Goal: Task Accomplishment & Management: Manage account settings

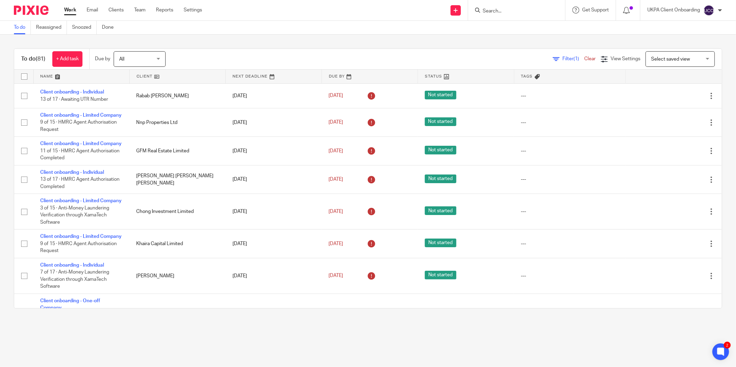
click at [507, 11] on input "Search" at bounding box center [513, 11] width 62 height 6
paste input "Sushilla Antoinette Welikala"
click at [517, 9] on input "Sushilla Antoinette Welikala" at bounding box center [513, 11] width 62 height 6
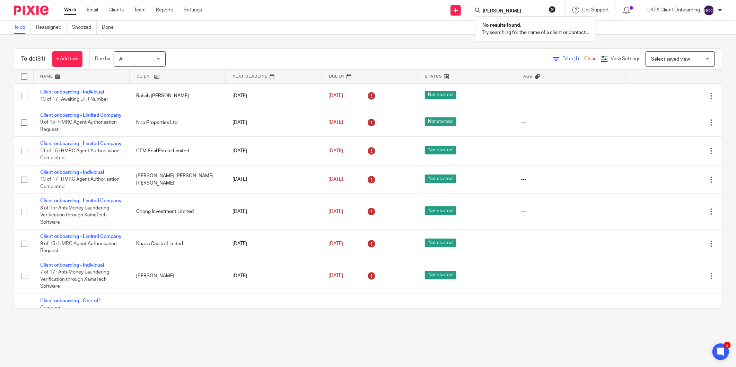
scroll to position [0, 0]
type input "Sushilla Welikala"
click at [523, 28] on link at bounding box center [539, 30] width 117 height 16
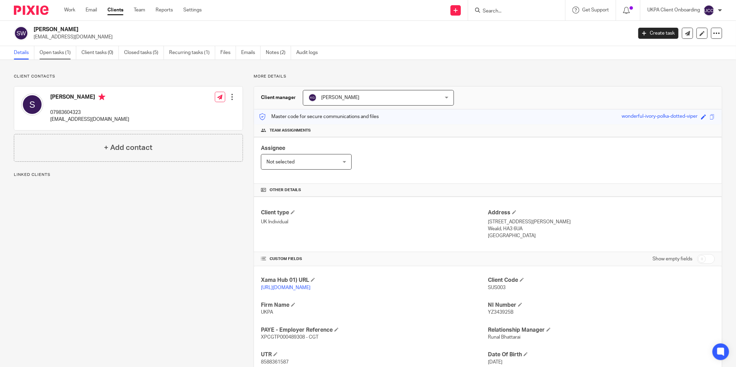
click at [62, 54] on link "Open tasks (1)" at bounding box center [58, 53] width 37 height 14
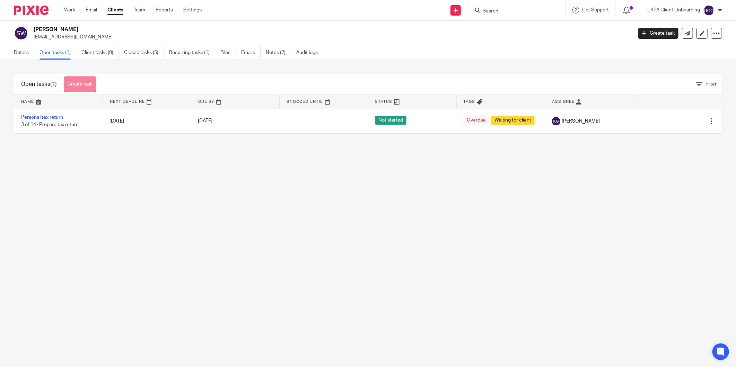
click at [70, 92] on div "Open tasks (1) Create task" at bounding box center [58, 84] width 89 height 20
click at [73, 90] on link "Create task" at bounding box center [80, 85] width 33 height 16
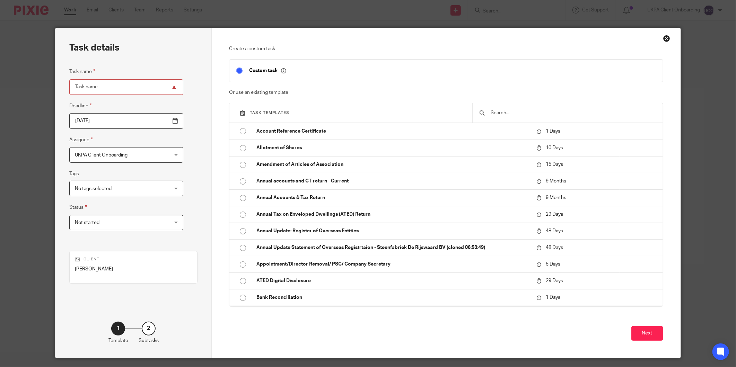
click at [505, 113] on input "text" at bounding box center [573, 113] width 166 height 8
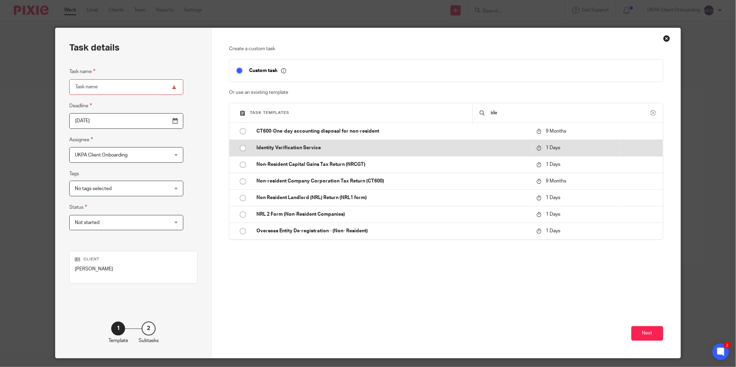
type input "ide"
click at [309, 146] on p "Identity Verification Service" at bounding box center [392, 148] width 273 height 7
type input "2025-08-22"
type input "Identity Verification Service"
checkbox input "false"
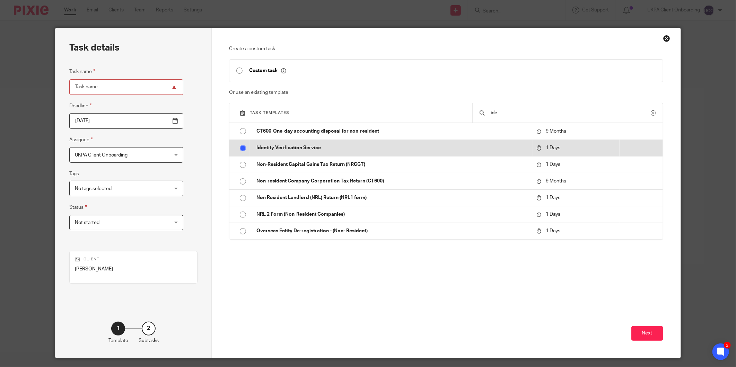
radio input "true"
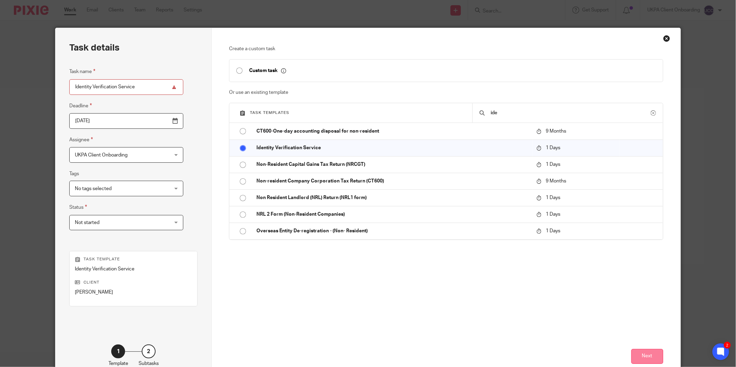
click at [648, 358] on button "Next" at bounding box center [647, 356] width 32 height 15
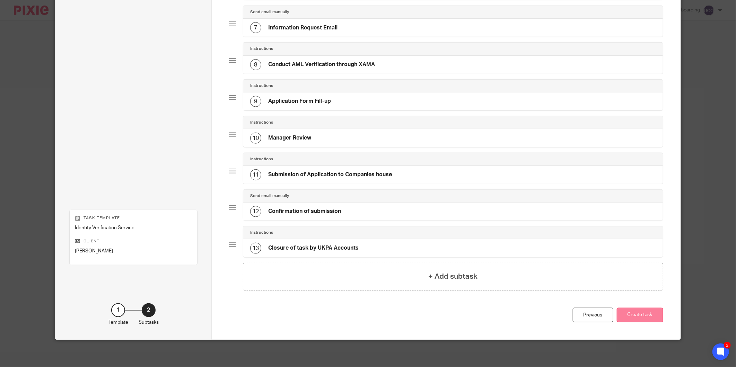
scroll to position [281, 0]
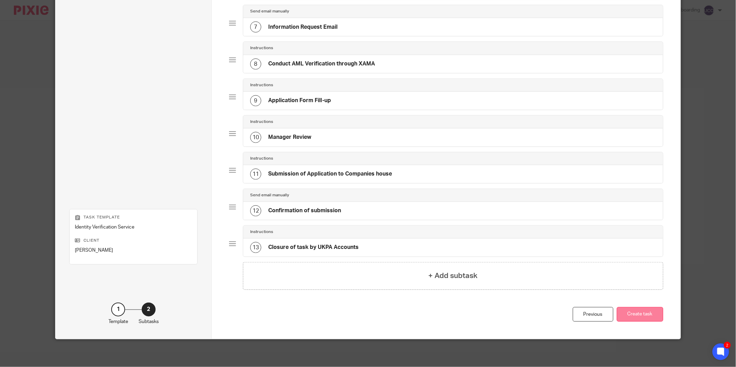
click at [647, 321] on button "Create task" at bounding box center [640, 314] width 46 height 15
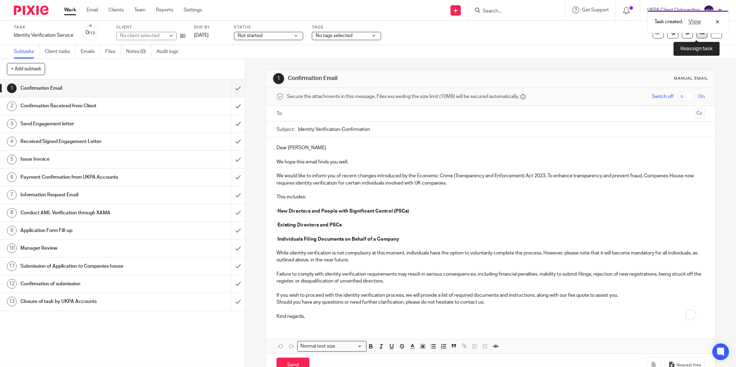
click at [700, 36] on link at bounding box center [702, 32] width 11 height 11
click at [716, 21] on div "View" at bounding box center [702, 22] width 39 height 8
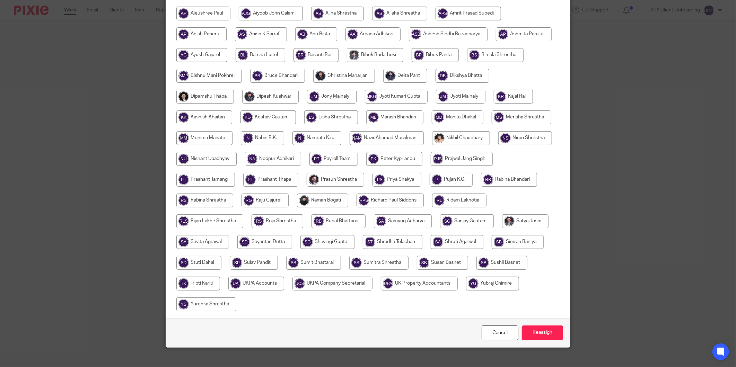
scroll to position [128, 0]
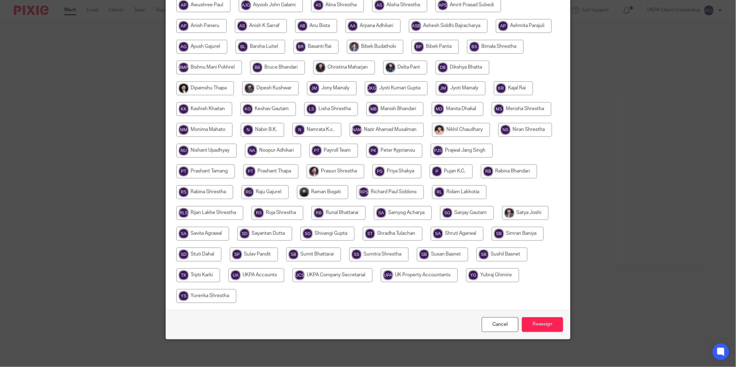
click at [373, 281] on input "radio" at bounding box center [332, 276] width 80 height 14
radio input "true"
click at [532, 328] on input "Reassign" at bounding box center [542, 324] width 41 height 15
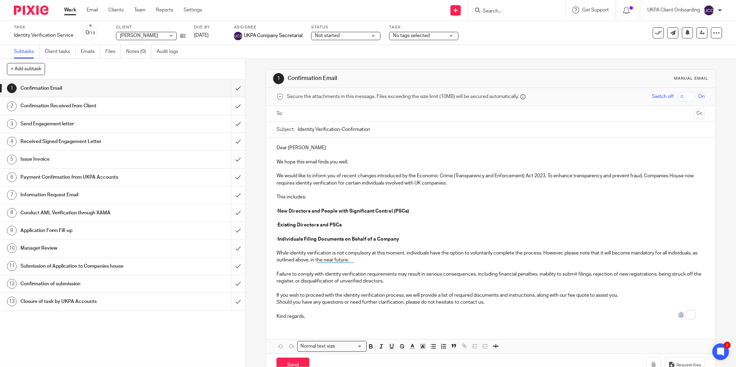
click at [497, 15] on div at bounding box center [516, 10] width 97 height 20
click at [483, 13] on input "Search" at bounding box center [513, 11] width 62 height 6
paste input "Nest Egg Property"
click at [531, 13] on input "Nest Egg Property" at bounding box center [513, 11] width 62 height 6
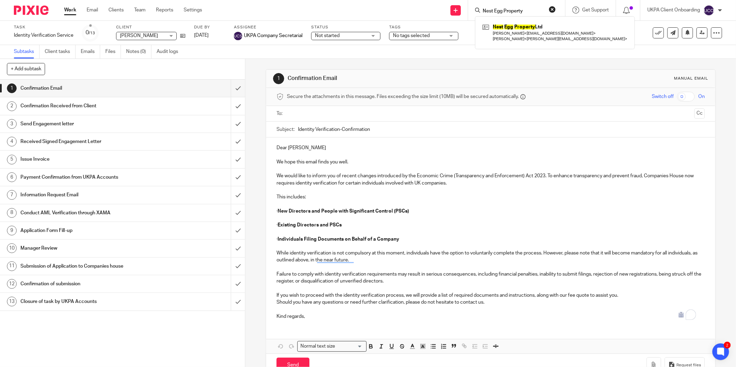
click at [531, 13] on input "Nest Egg Property" at bounding box center [513, 11] width 62 height 6
paste input "Mr Janaka Gerard Welikala"
type input "Mr Janaka Gerard Welikala"
drag, startPoint x: 505, startPoint y: 11, endPoint x: 455, endPoint y: 3, distance: 50.5
click at [455, 3] on div "Send new email Create task Add client Mr Janaka Gerard Welikala No results foun…" at bounding box center [474, 10] width 524 height 20
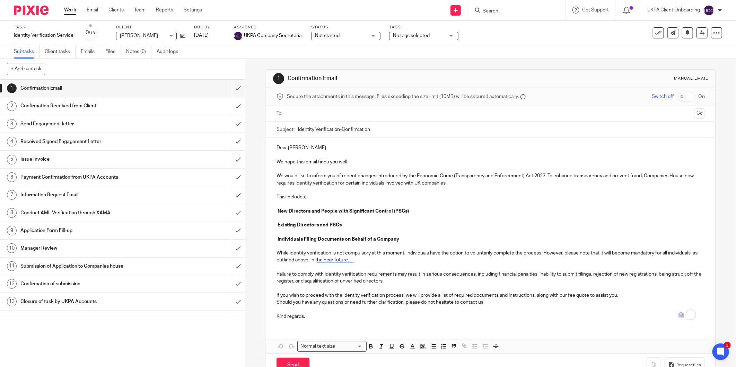
click at [507, 9] on input "Search" at bounding box center [513, 11] width 62 height 6
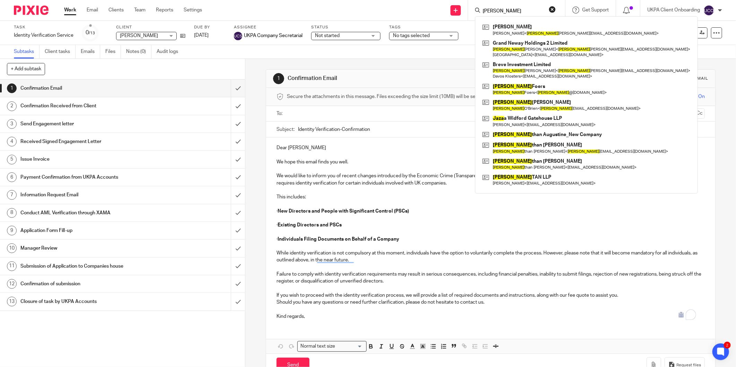
drag, startPoint x: 512, startPoint y: 11, endPoint x: 472, endPoint y: 11, distance: 40.2
click at [472, 11] on div "JANA Sean Francis Dowling Sean Francis Dowling < jana dowling@gmail.com > Grand…" at bounding box center [516, 10] width 97 height 20
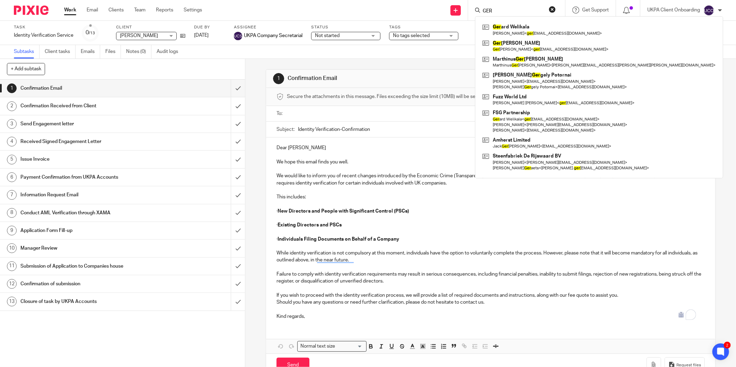
click at [513, 10] on input "GER" at bounding box center [513, 11] width 62 height 6
paste input "7471835388"
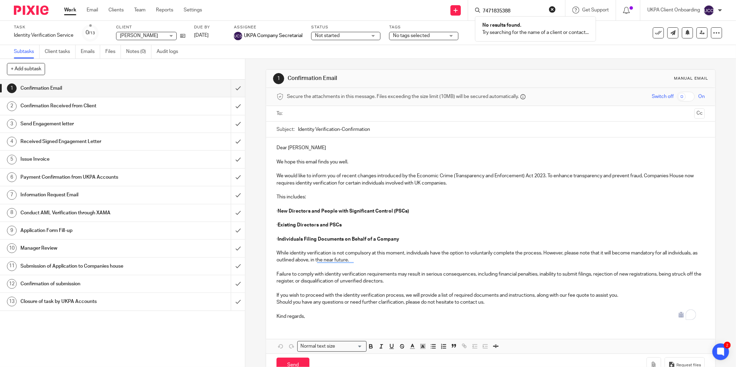
type input "7471835388"
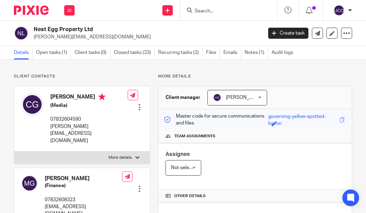
click at [178, 55] on link "Recurring tasks (2)" at bounding box center [180, 53] width 44 height 14
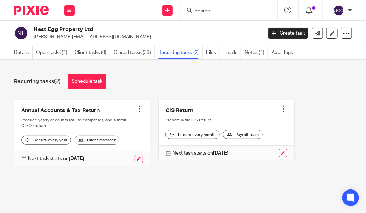
click at [280, 108] on div at bounding box center [283, 109] width 7 height 7
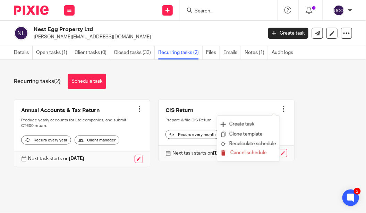
click at [248, 151] on span "Cancel schedule" at bounding box center [248, 153] width 36 height 5
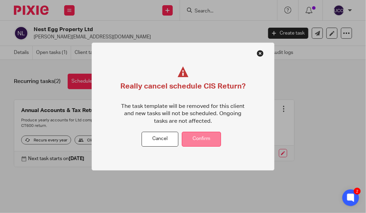
click at [209, 142] on button "Confirm" at bounding box center [201, 139] width 39 height 15
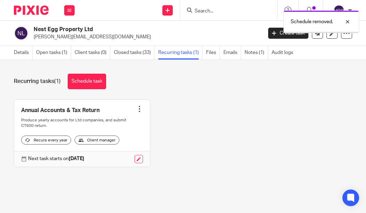
click at [254, 56] on link "Notes (1)" at bounding box center [256, 53] width 24 height 14
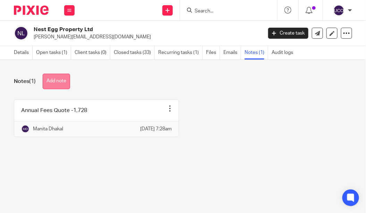
click at [66, 84] on button "Add note" at bounding box center [56, 82] width 27 height 16
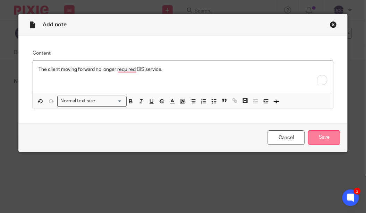
click at [313, 141] on input "Save" at bounding box center [324, 138] width 32 height 15
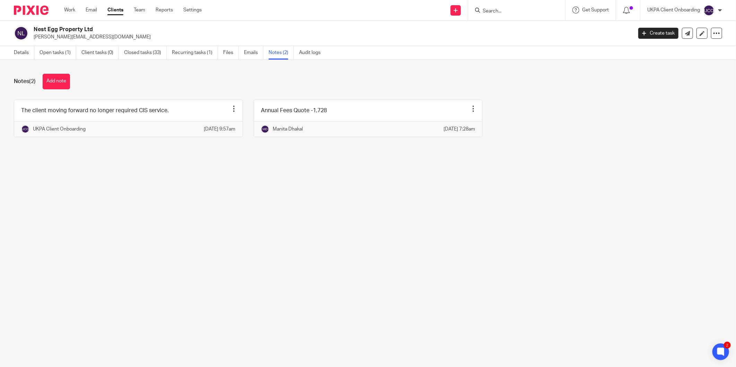
click at [365, 9] on input "Search" at bounding box center [513, 11] width 62 height 6
paste input "gp.netuk@gmail.com"
type input "gp.netuk@gmail.com"
click at [365, 30] on link at bounding box center [532, 30] width 103 height 16
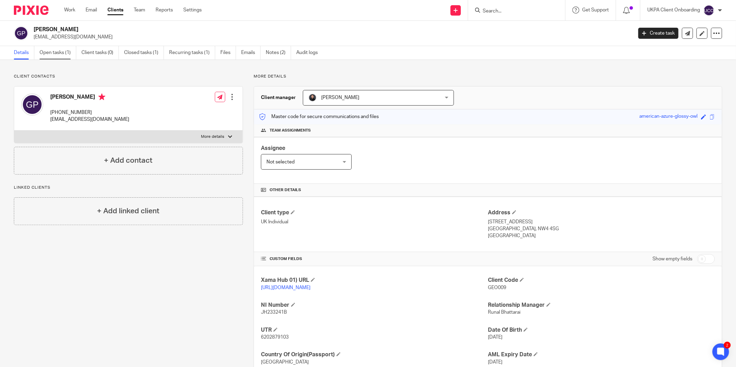
click at [49, 47] on link "Open tasks (1)" at bounding box center [58, 53] width 37 height 14
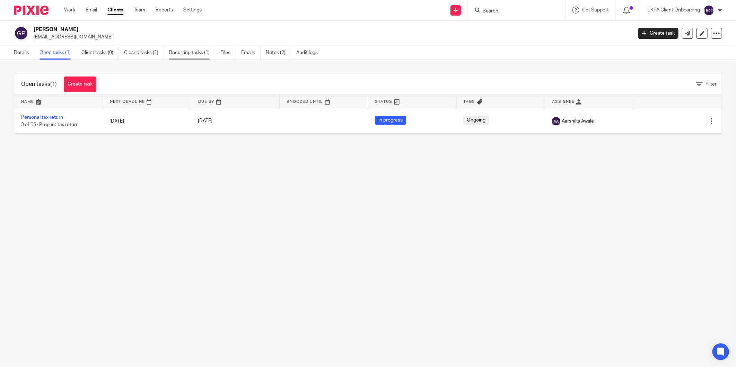
click at [195, 53] on link "Recurring tasks (1)" at bounding box center [192, 53] width 46 height 14
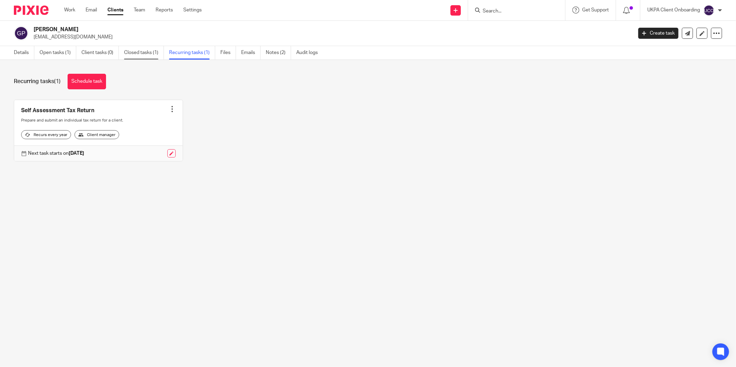
click at [140, 59] on link "Closed tasks (1)" at bounding box center [144, 53] width 40 height 14
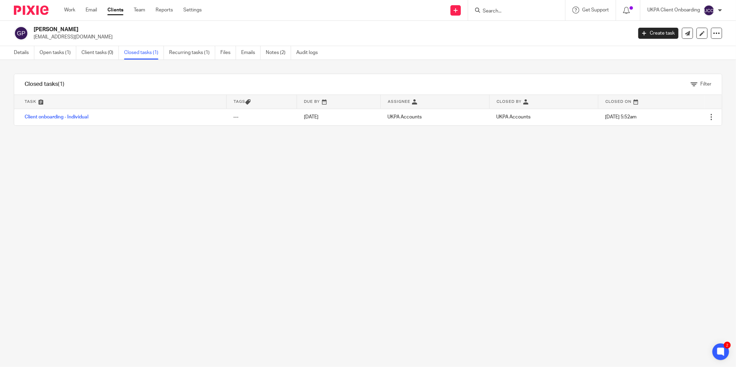
click at [501, 11] on input "Search" at bounding box center [513, 11] width 62 height 6
paste input "[EMAIL_ADDRESS][DOMAIN_NAME]"
type input "[EMAIL_ADDRESS][DOMAIN_NAME]"
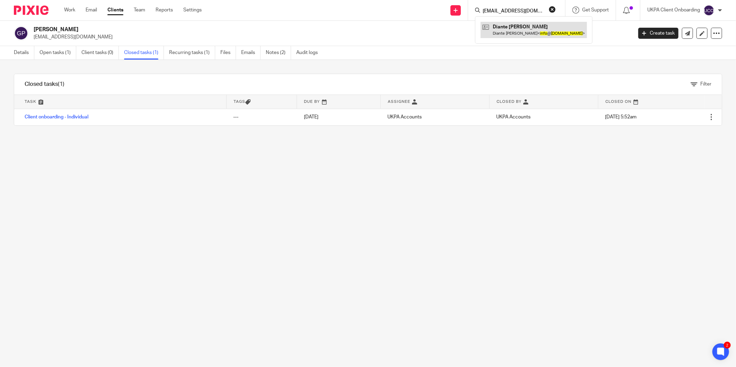
click at [504, 26] on link at bounding box center [534, 30] width 106 height 16
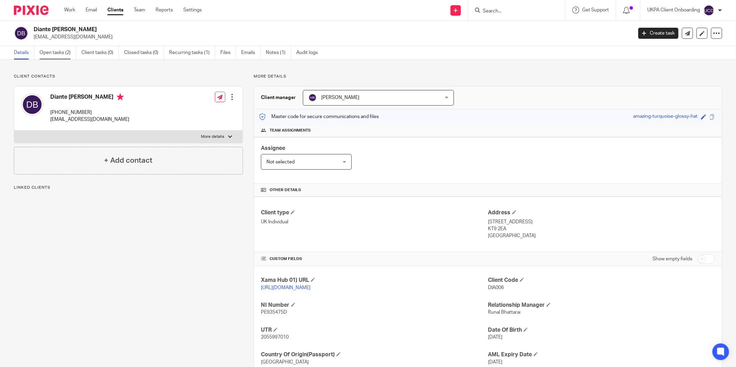
click at [44, 51] on link "Open tasks (2)" at bounding box center [58, 53] width 37 height 14
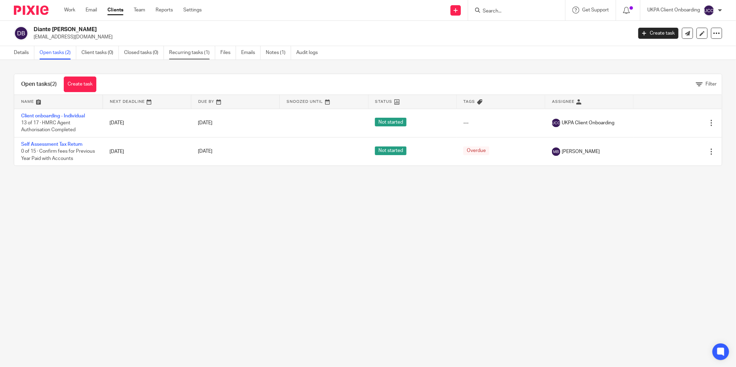
click at [201, 54] on link "Recurring tasks (1)" at bounding box center [192, 53] width 46 height 14
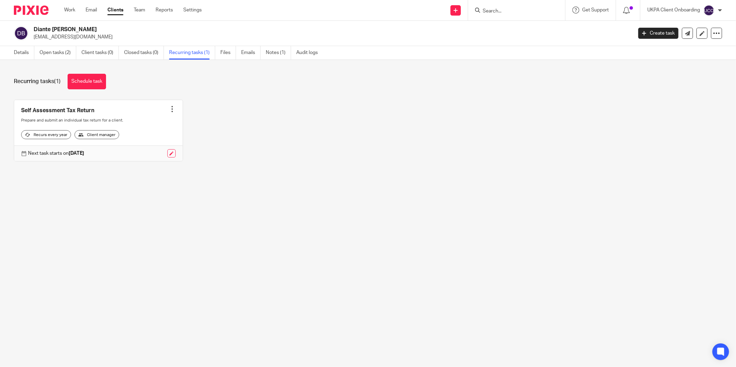
click at [498, 9] on input "Search" at bounding box center [513, 11] width 62 height 6
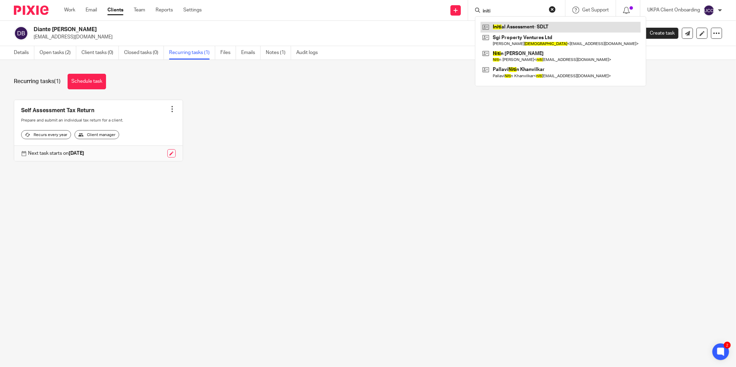
type input "initi"
click at [541, 26] on link at bounding box center [561, 27] width 160 height 10
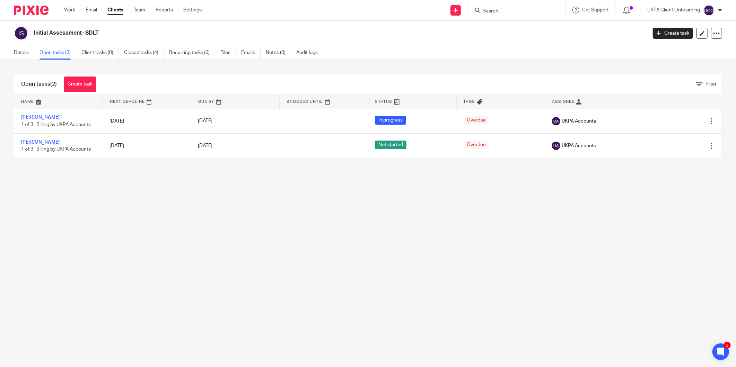
click at [498, 9] on input "Search" at bounding box center [513, 11] width 62 height 6
paste input "[PERSON_NAME][EMAIL_ADDRESS][DOMAIN_NAME]"
type input "[PERSON_NAME][EMAIL_ADDRESS][DOMAIN_NAME]"
click at [144, 55] on link "Closed tasks (4)" at bounding box center [144, 53] width 40 height 14
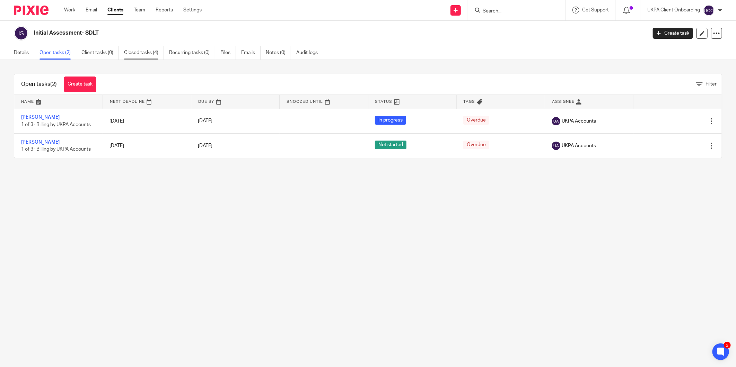
scroll to position [0, 0]
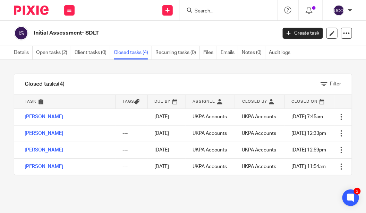
click at [213, 12] on input "Search" at bounding box center [225, 11] width 62 height 6
paste input "muneebma@hotmail.com"
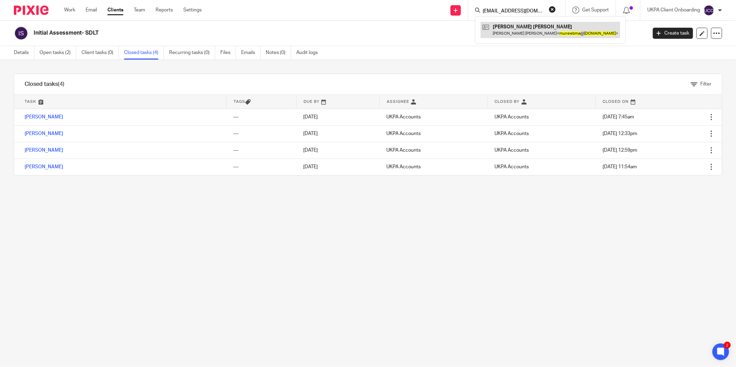
type input "muneebma@hotmail.com"
click at [516, 30] on link at bounding box center [551, 30] width 140 height 16
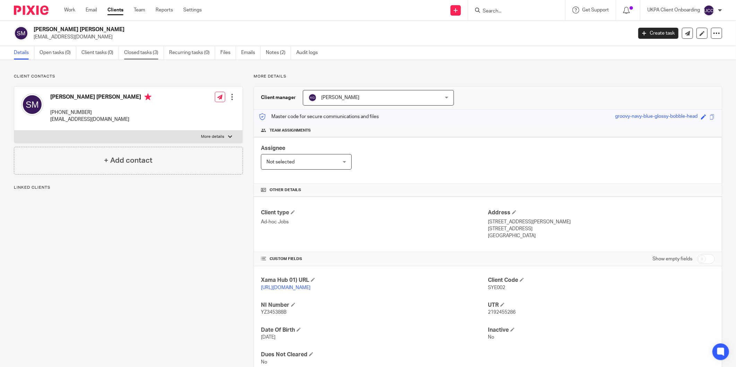
click at [136, 56] on link "Closed tasks (3)" at bounding box center [144, 53] width 40 height 14
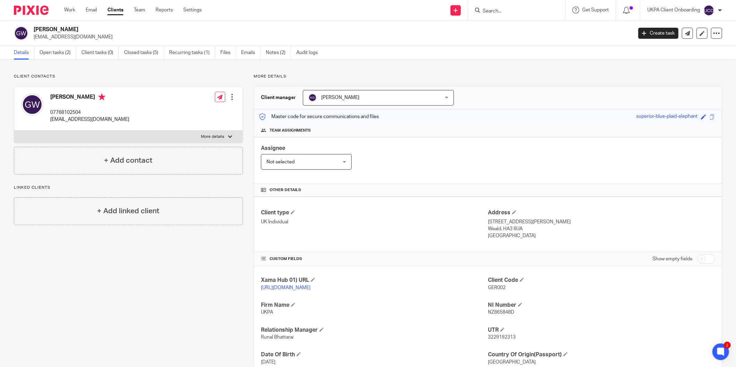
click at [504, 15] on div at bounding box center [516, 10] width 97 height 20
click at [500, 10] on input "Search" at bounding box center [513, 11] width 62 height 6
paste input "james@pp-av.co.uk"
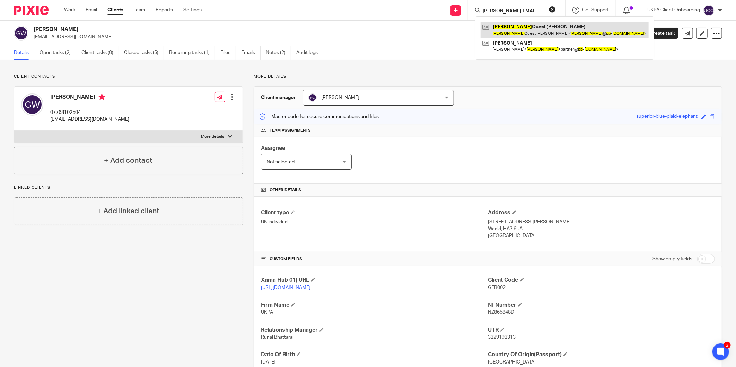
type input "james@pp-av.co.uk"
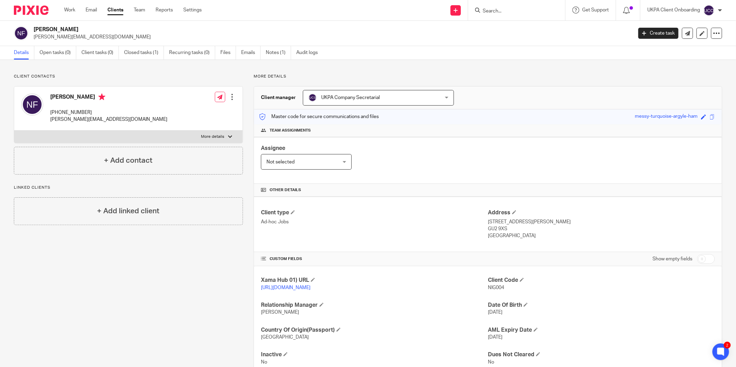
click at [513, 10] on input "Search" at bounding box center [513, 11] width 62 height 6
paste input "[PERSON_NAME] Law Development Limited"
click at [499, 13] on input "[PERSON_NAME] Law Development Limited" at bounding box center [513, 11] width 62 height 6
click at [496, 11] on input "[PERSON_NAME] Law Development Limited" at bounding box center [513, 11] width 62 height 6
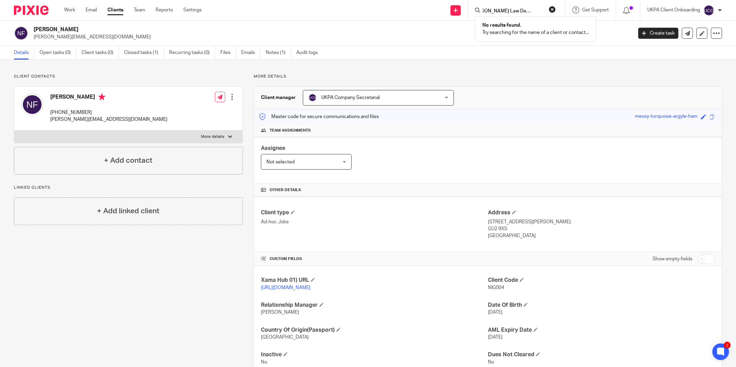
click at [487, 11] on input "[PERSON_NAME] Law Development Limited" at bounding box center [513, 11] width 62 height 6
type input "[PERSON_NAME] Law Development Limited"
click at [551, 10] on button "reset" at bounding box center [552, 9] width 7 height 7
click at [118, 12] on link "Clients" at bounding box center [115, 10] width 16 height 7
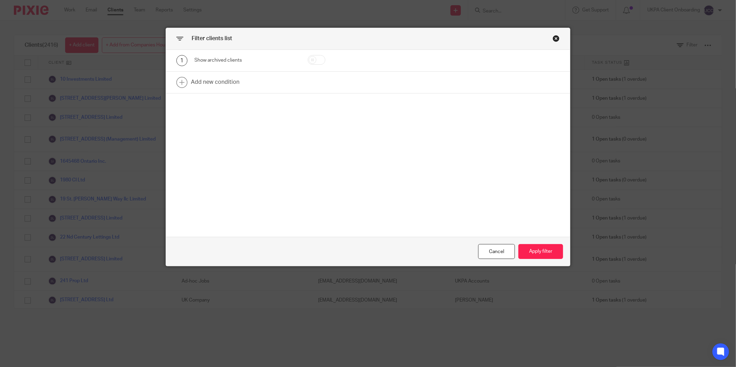
click at [308, 58] on input "checkbox" at bounding box center [317, 60] width 18 height 10
checkbox input "true"
click at [552, 252] on button "Apply filter" at bounding box center [540, 251] width 45 height 15
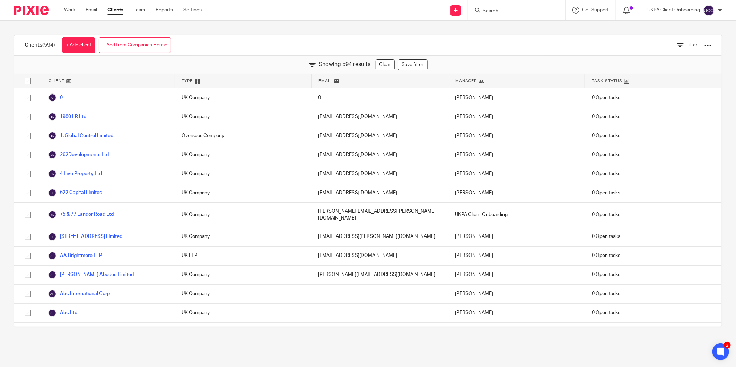
click at [489, 37] on div "Clients (594) + Add client + Add from Companies House Filter" at bounding box center [368, 45] width 708 height 21
click at [489, 36] on div "Clients (594) + Add client + Add from Companies House Filter" at bounding box center [368, 45] width 708 height 21
click at [487, 10] on input "Search" at bounding box center [513, 11] width 62 height 6
click at [508, 15] on div at bounding box center [516, 10] width 97 height 20
click at [490, 12] on input "Search" at bounding box center [513, 11] width 62 height 6
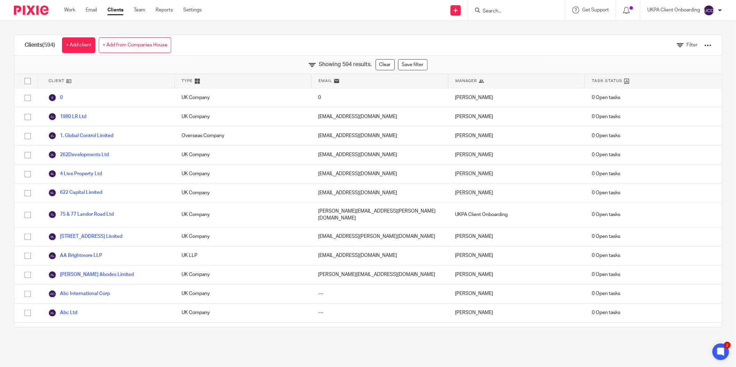
paste input "Clarke"
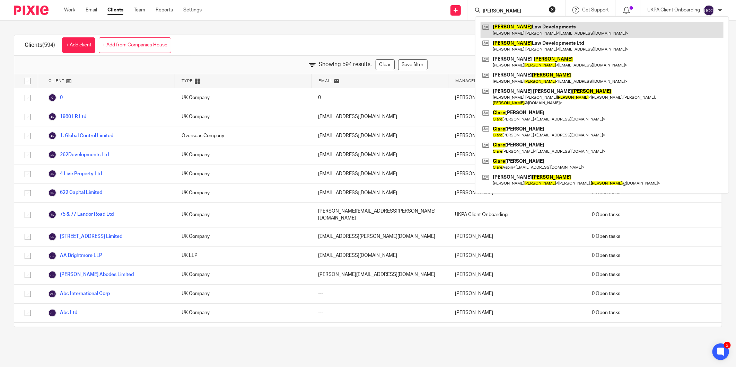
type input "Clarke"
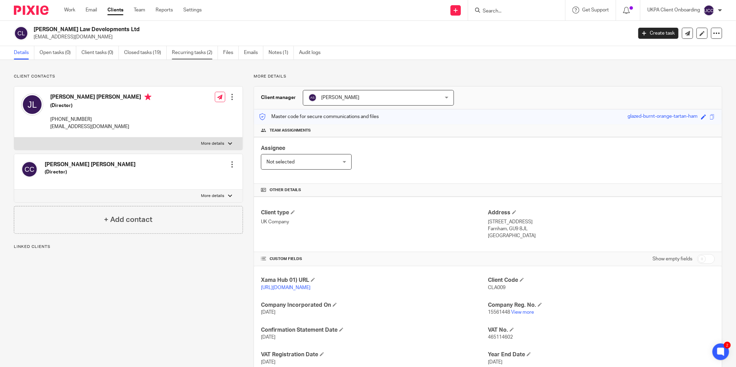
click at [196, 50] on link "Recurring tasks (2)" at bounding box center [195, 53] width 46 height 14
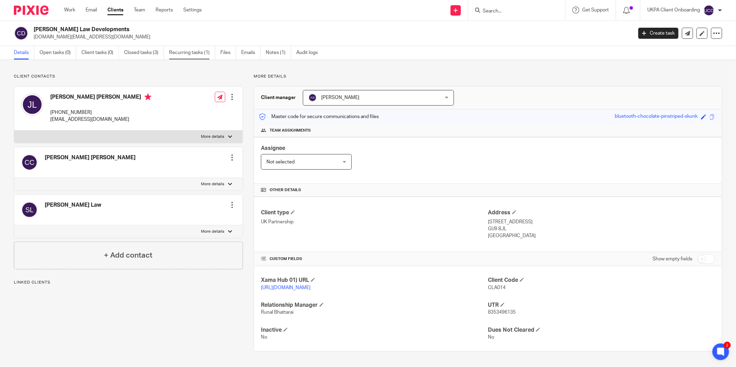
click at [199, 56] on link "Recurring tasks (1)" at bounding box center [192, 53] width 46 height 14
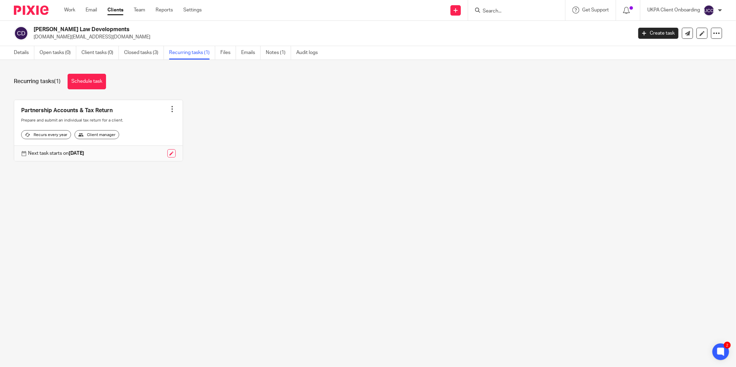
click at [500, 11] on input "Search" at bounding box center [513, 11] width 62 height 6
type input "blueprint deve"
click at [534, 28] on link at bounding box center [539, 30] width 117 height 16
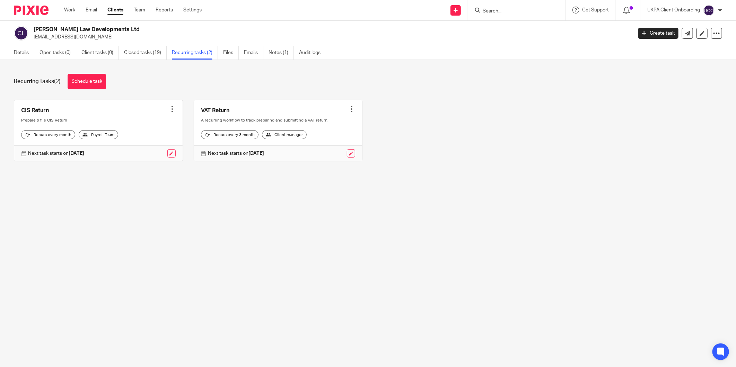
click at [170, 111] on div at bounding box center [172, 109] width 7 height 7
click at [141, 154] on span "Cancel schedule" at bounding box center [143, 153] width 36 height 5
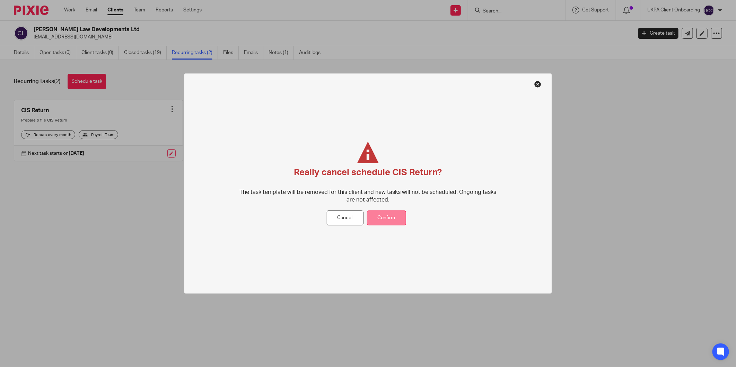
click at [375, 213] on button "Confirm" at bounding box center [386, 218] width 39 height 15
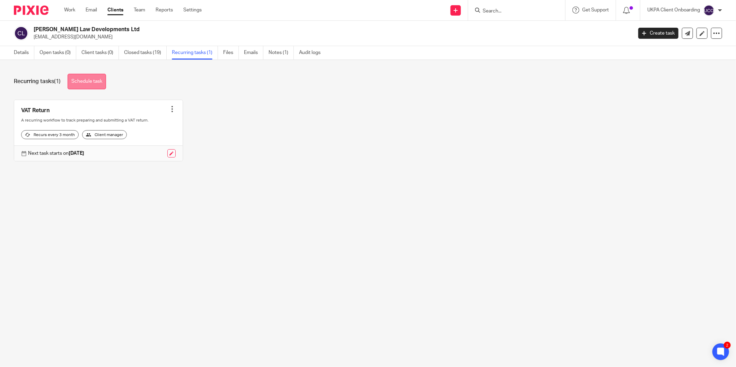
click at [105, 83] on link "Schedule task" at bounding box center [87, 82] width 38 height 16
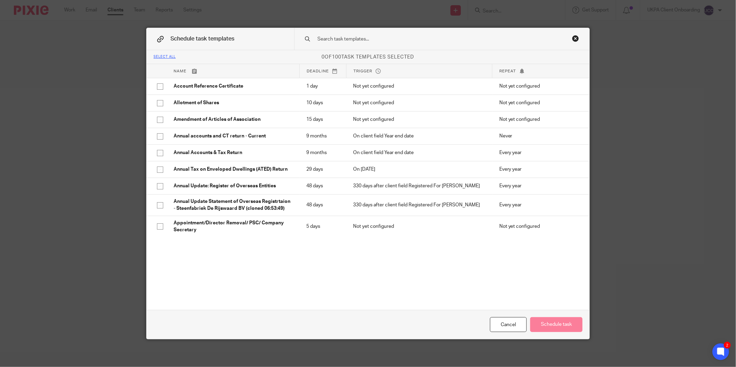
click at [347, 41] on input "text" at bounding box center [431, 39] width 228 height 8
click at [512, 324] on div "Cancel" at bounding box center [508, 324] width 37 height 15
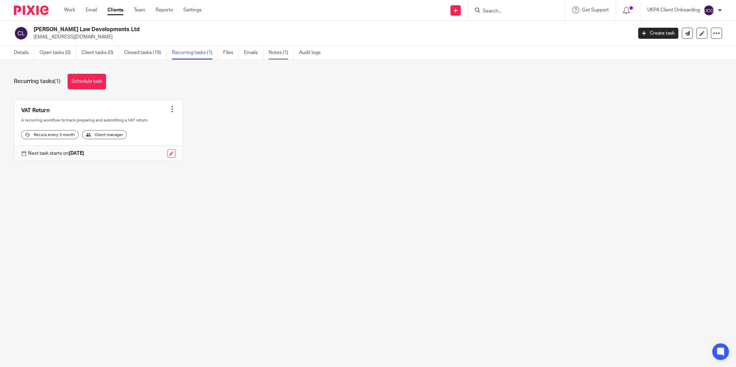
click at [279, 57] on link "Notes (1)" at bounding box center [281, 53] width 25 height 14
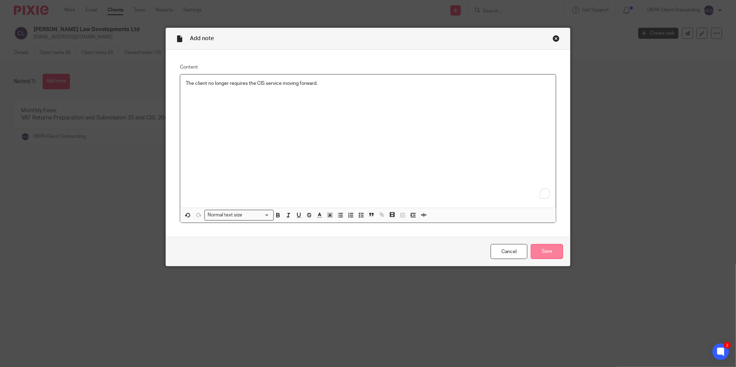
click at [553, 247] on input "Save" at bounding box center [547, 251] width 32 height 15
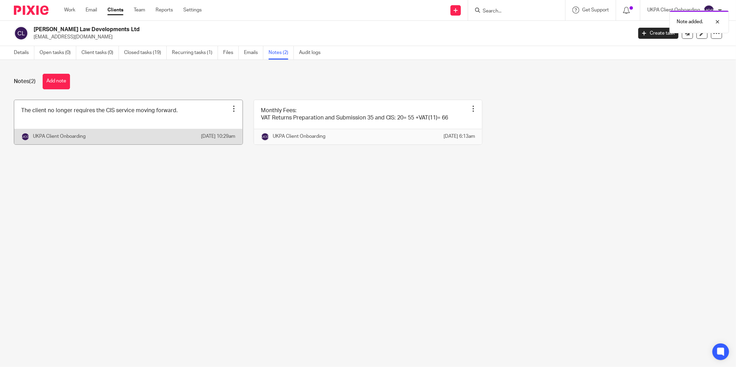
click at [160, 129] on link at bounding box center [128, 122] width 228 height 44
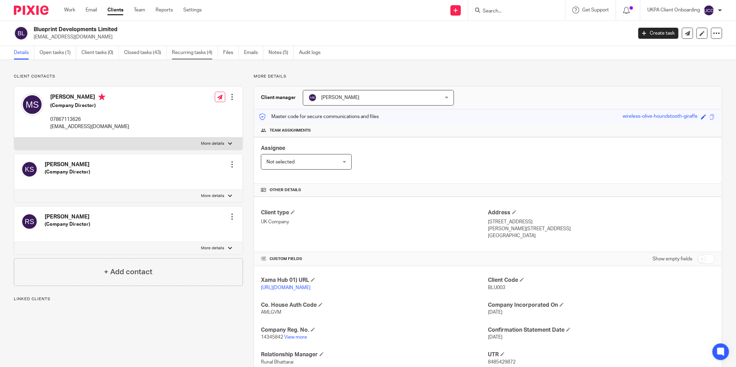
click at [192, 55] on link "Recurring tasks (4)" at bounding box center [195, 53] width 46 height 14
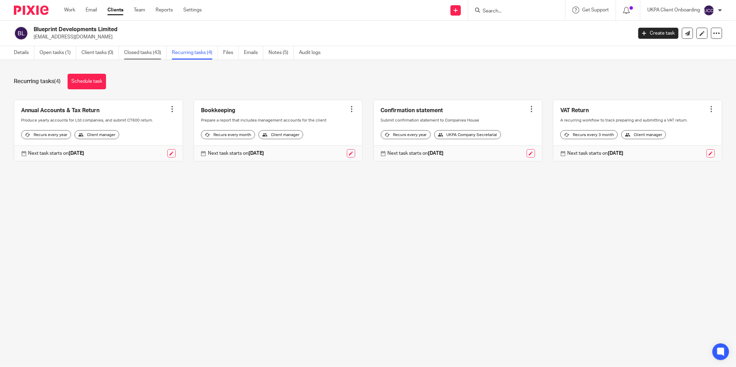
click at [138, 51] on link "Closed tasks (43)" at bounding box center [145, 53] width 43 height 14
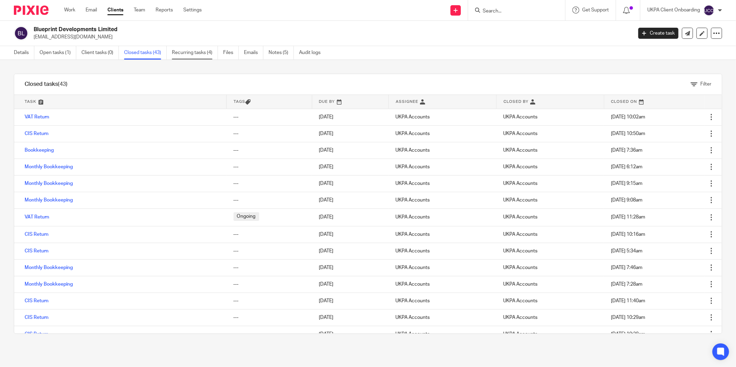
click at [192, 49] on link "Recurring tasks (4)" at bounding box center [195, 53] width 46 height 14
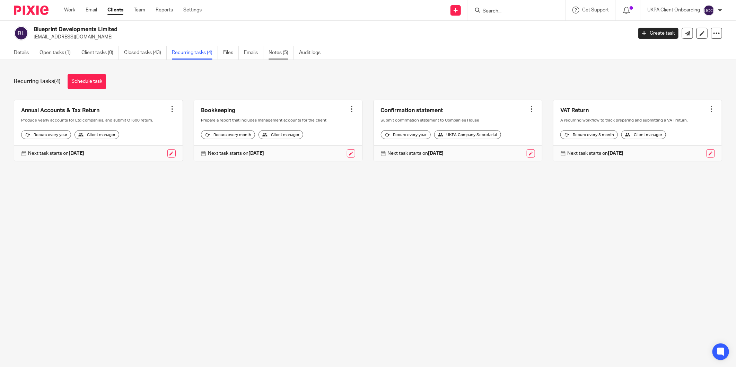
click at [278, 53] on link "Notes (5)" at bounding box center [281, 53] width 25 height 14
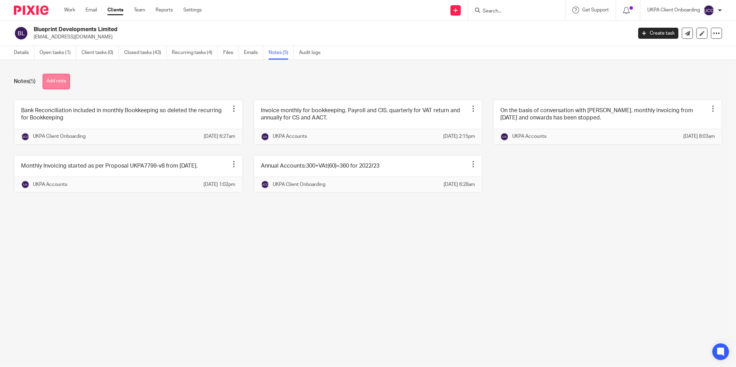
click at [70, 79] on button "Add note" at bounding box center [56, 82] width 27 height 16
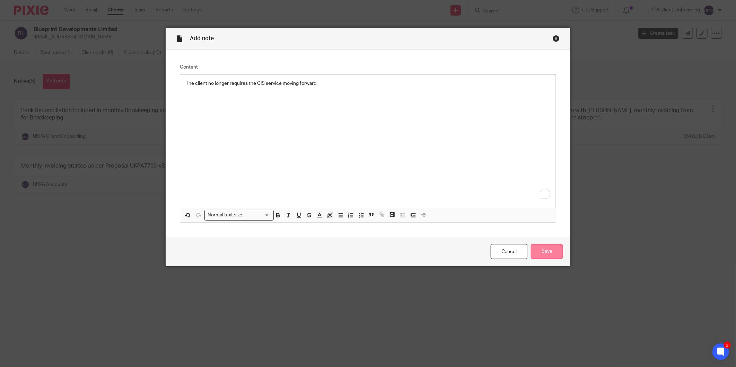
click at [541, 248] on input "Save" at bounding box center [547, 251] width 32 height 15
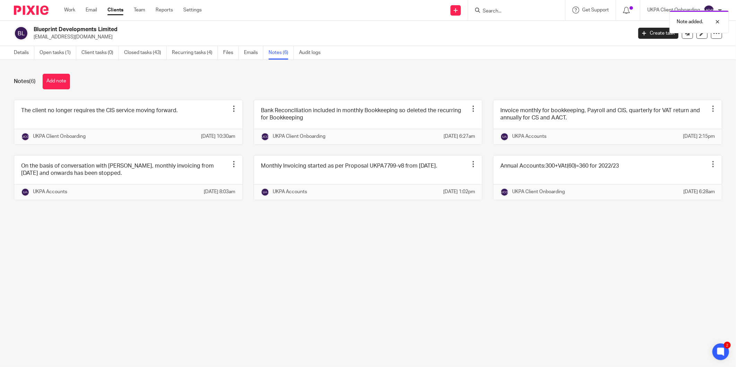
drag, startPoint x: 508, startPoint y: 14, endPoint x: 495, endPoint y: 15, distance: 13.2
click at [507, 14] on div "Note added." at bounding box center [548, 20] width 361 height 26
click at [495, 8] on div "Note added." at bounding box center [548, 20] width 361 height 26
click at [488, 11] on div "Note added." at bounding box center [548, 20] width 361 height 26
click at [503, 12] on input "Search" at bounding box center [513, 11] width 62 height 6
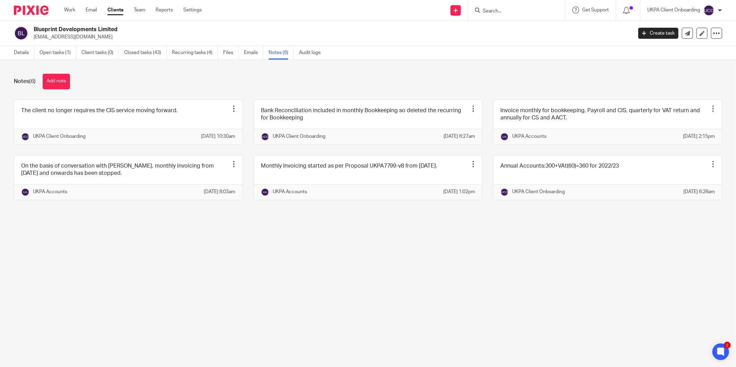
paste input "[STREET_ADDRESS][PERSON_NAME] Limited"
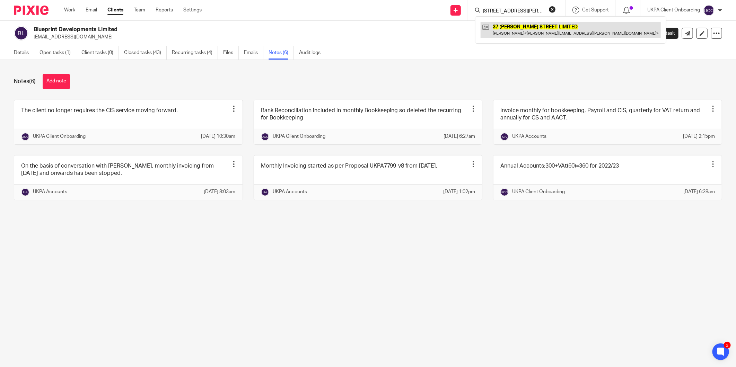
type input "37 Ward Street Limited"
click at [537, 31] on link at bounding box center [571, 30] width 180 height 16
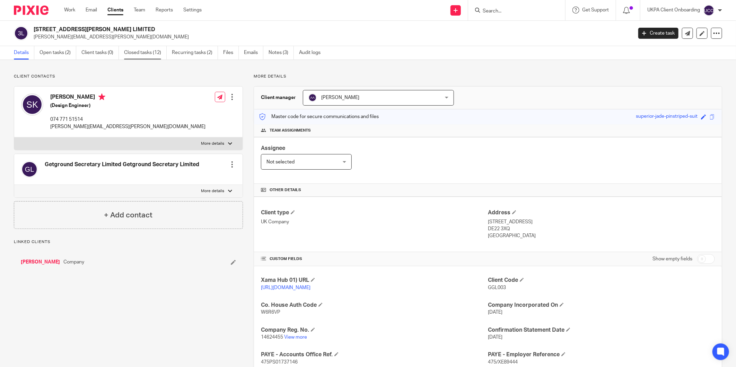
click at [143, 53] on link "Closed tasks (12)" at bounding box center [145, 53] width 43 height 14
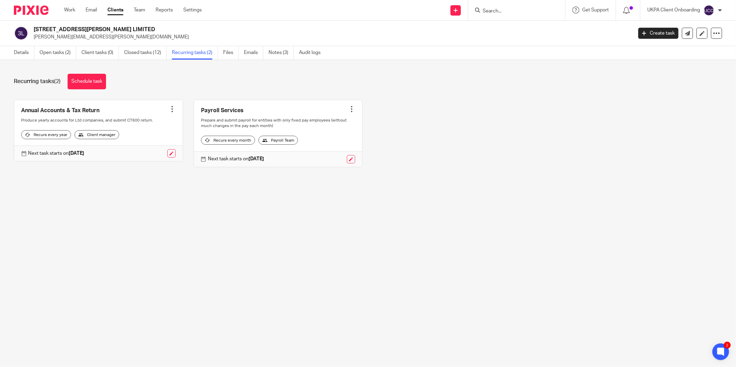
click at [348, 107] on div at bounding box center [351, 109] width 7 height 7
click at [317, 152] on span "Cancel schedule" at bounding box center [321, 153] width 36 height 5
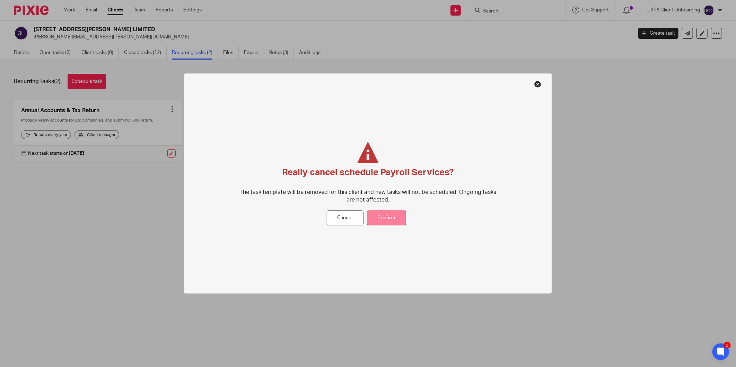
drag, startPoint x: 397, startPoint y: 231, endPoint x: 394, endPoint y: 222, distance: 9.5
click at [397, 229] on div "Really cancel schedule Payroll Services? The task template will be removed for …" at bounding box center [368, 183] width 368 height 220
click at [394, 222] on button "Confirm" at bounding box center [386, 218] width 39 height 15
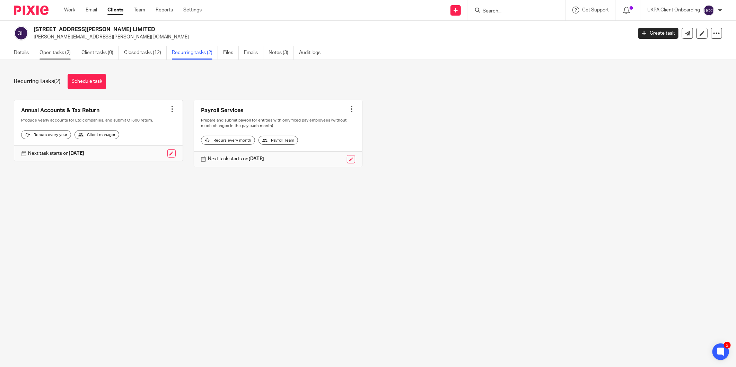
click at [52, 53] on link "Open tasks (2)" at bounding box center [58, 53] width 37 height 14
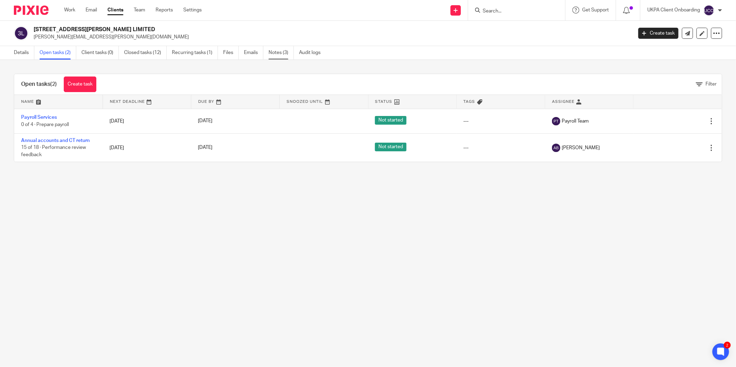
click at [274, 49] on link "Notes (3)" at bounding box center [281, 53] width 25 height 14
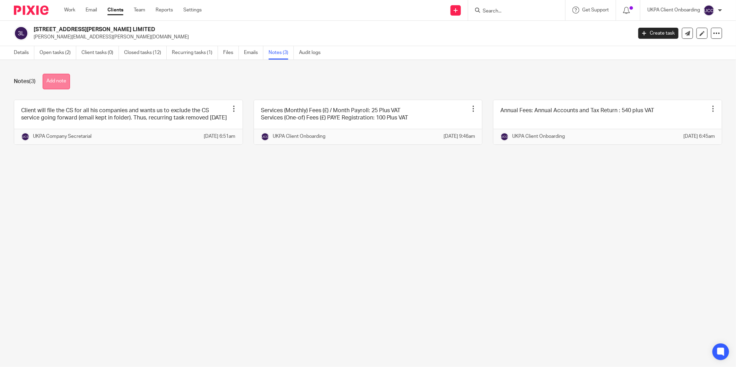
click at [68, 85] on button "Add note" at bounding box center [56, 82] width 27 height 16
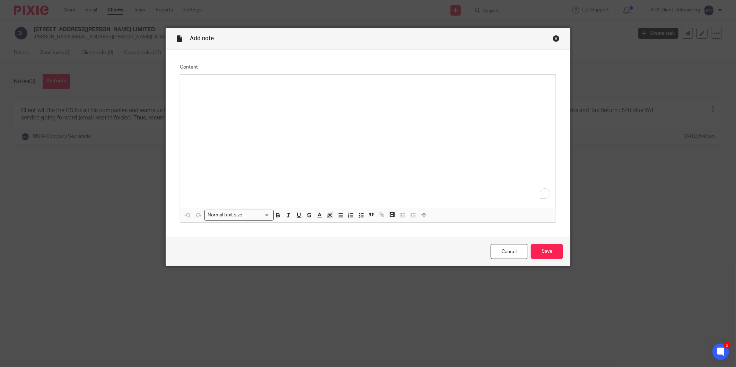
click at [225, 91] on div "To enrich screen reader interactions, please activate Accessibility in Grammarl…" at bounding box center [368, 141] width 376 height 133
click at [536, 251] on input "Save" at bounding box center [547, 251] width 32 height 15
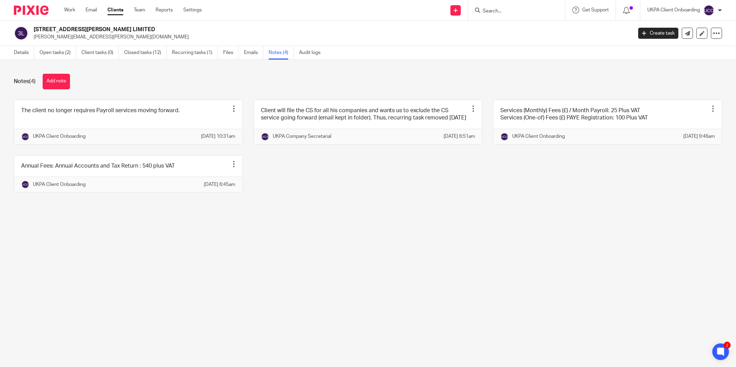
click at [496, 14] on form at bounding box center [519, 10] width 74 height 9
click at [494, 10] on input "Search" at bounding box center [513, 11] width 62 height 6
paste input "[PERSON_NAME] Kensington Property Limited"
type input "[PERSON_NAME] Kensington Property Limited"
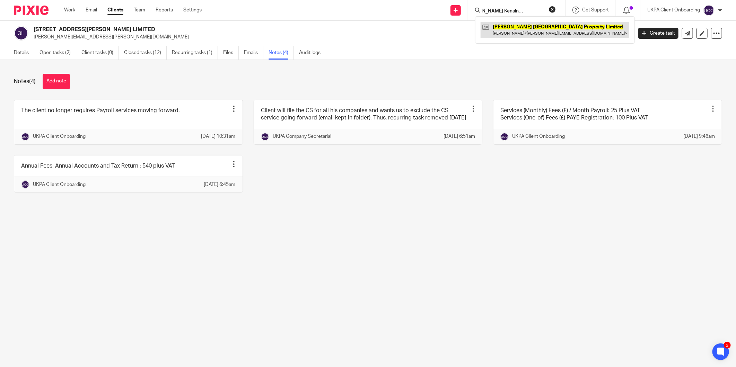
scroll to position [0, 0]
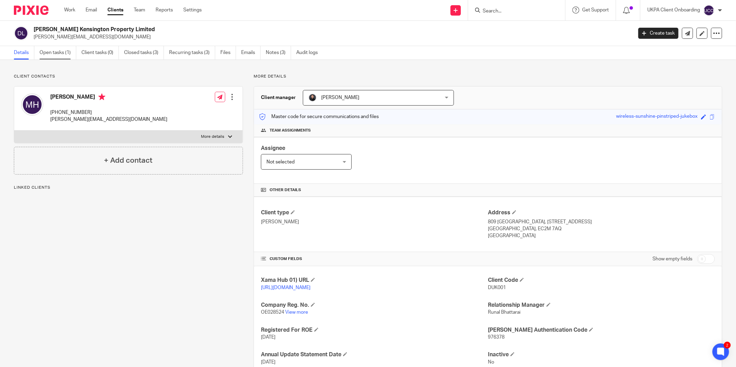
click at [58, 50] on link "Open tasks (1)" at bounding box center [58, 53] width 37 height 14
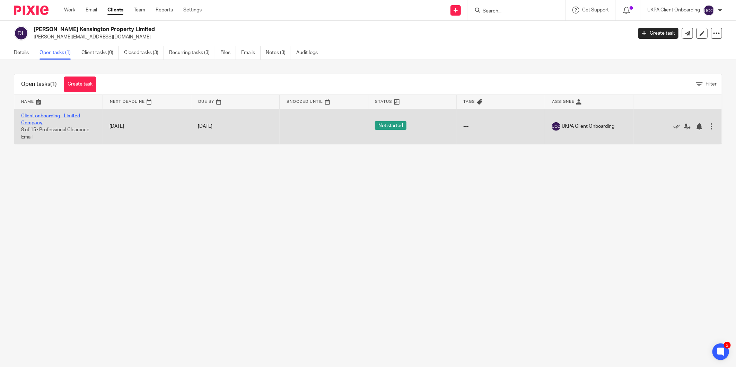
drag, startPoint x: 35, startPoint y: 113, endPoint x: 29, endPoint y: 116, distance: 7.0
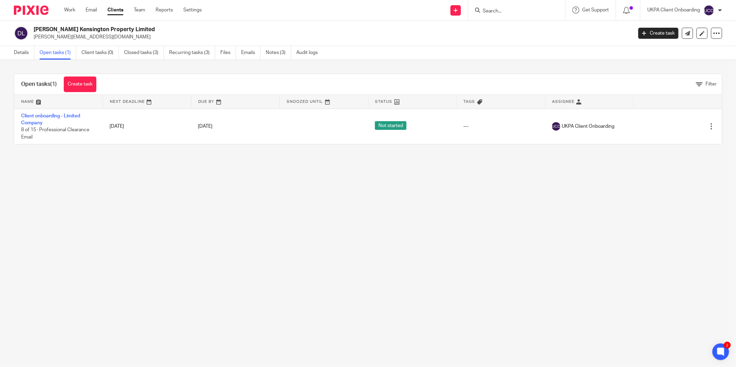
click at [63, 40] on p "[PERSON_NAME][EMAIL_ADDRESS][DOMAIN_NAME]" at bounding box center [331, 37] width 594 height 7
copy main "mikehanrahan@hotmail.com Create task Update from Companies House Export data Me…"
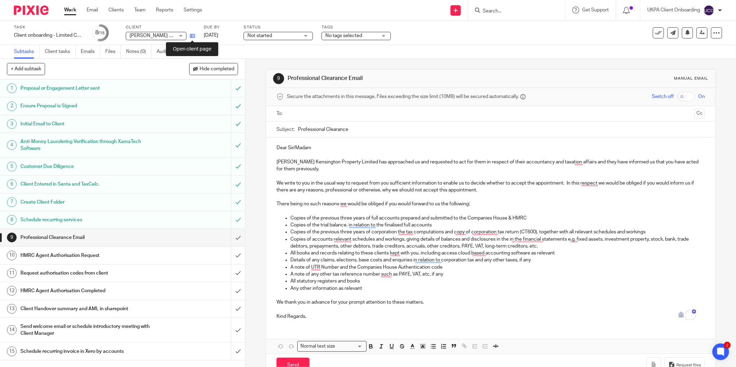
click at [191, 36] on icon at bounding box center [192, 35] width 5 height 5
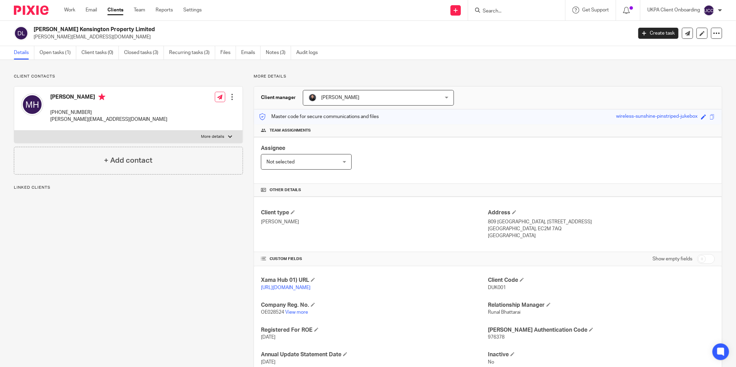
click at [116, 9] on link "Clients" at bounding box center [115, 10] width 16 height 7
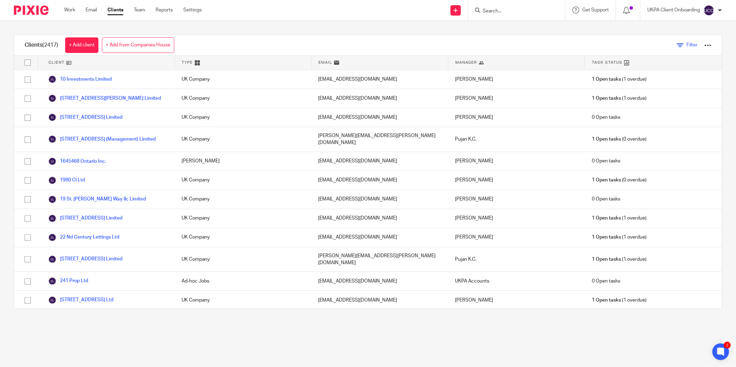
click at [677, 45] on icon at bounding box center [680, 45] width 7 height 7
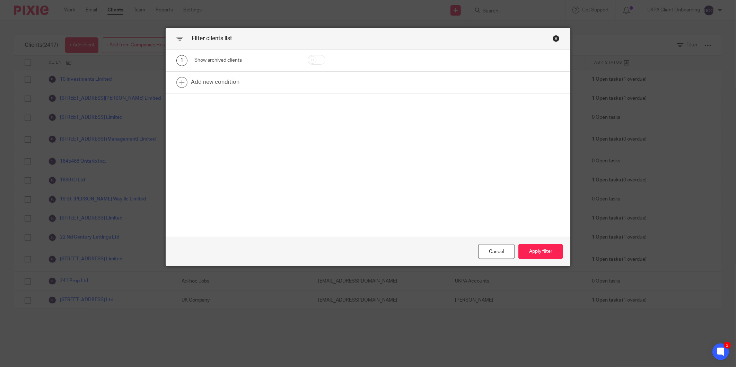
click at [317, 58] on input "checkbox" at bounding box center [317, 60] width 18 height 10
checkbox input "true"
click at [531, 257] on button "Apply filter" at bounding box center [540, 251] width 45 height 15
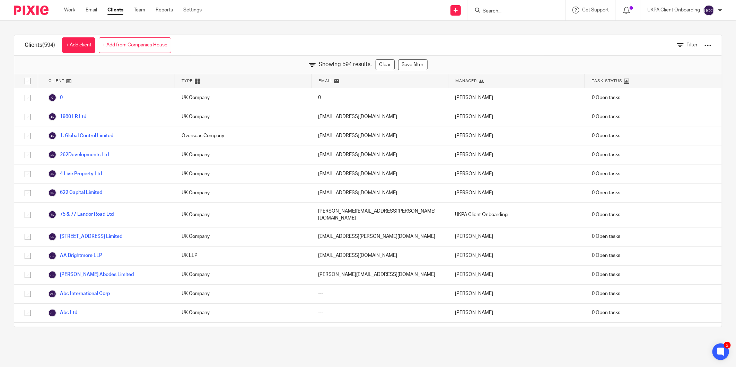
scroll to position [9027, 0]
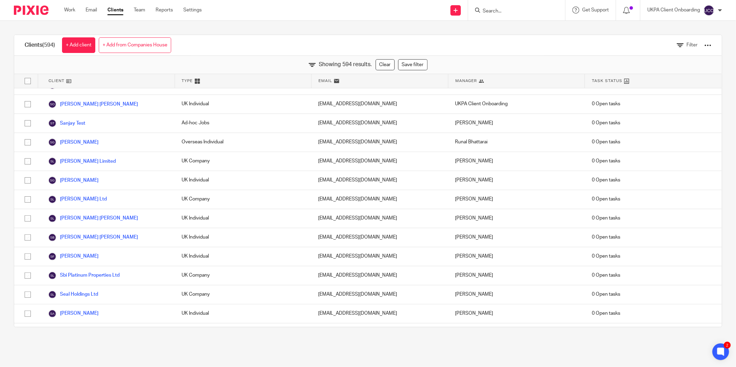
click at [501, 9] on input "Search" at bounding box center [513, 11] width 62 height 6
paste input "Churchway House Management Company Limited"
type input "Churchway House Management Company Limited"
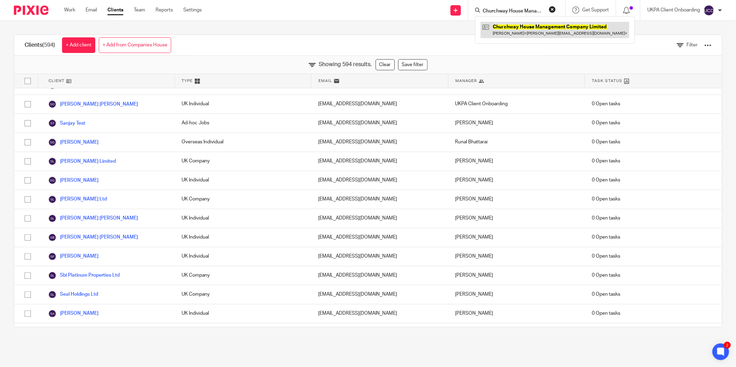
click at [512, 29] on link at bounding box center [555, 30] width 149 height 16
